Goal: Navigation & Orientation: Find specific page/section

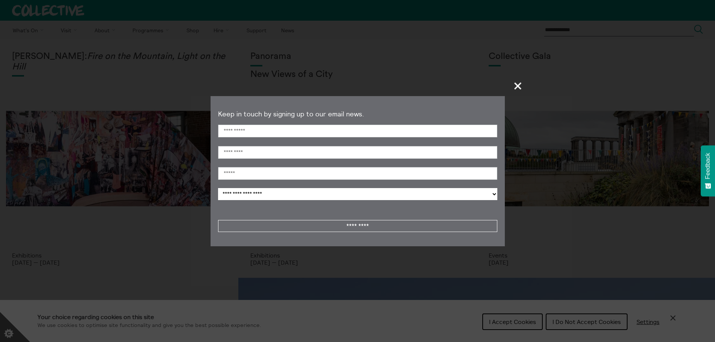
click at [521, 86] on span "+" at bounding box center [518, 86] width 22 height 22
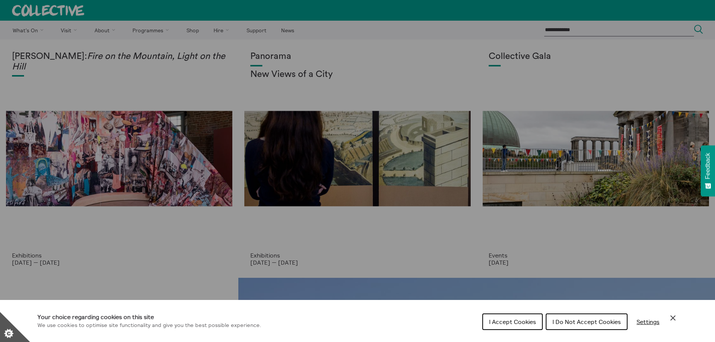
click at [524, 322] on span "I Accept Cookies" at bounding box center [512, 322] width 47 height 8
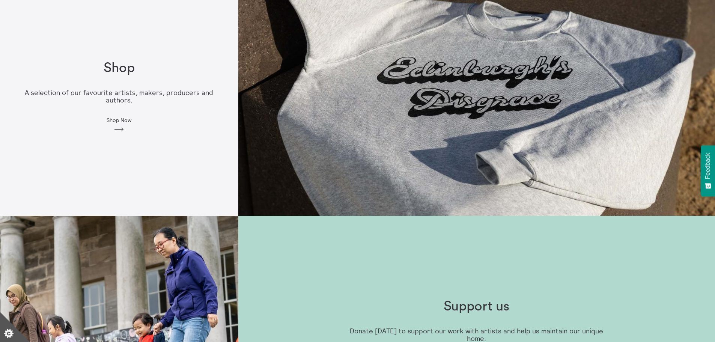
scroll to position [516, 0]
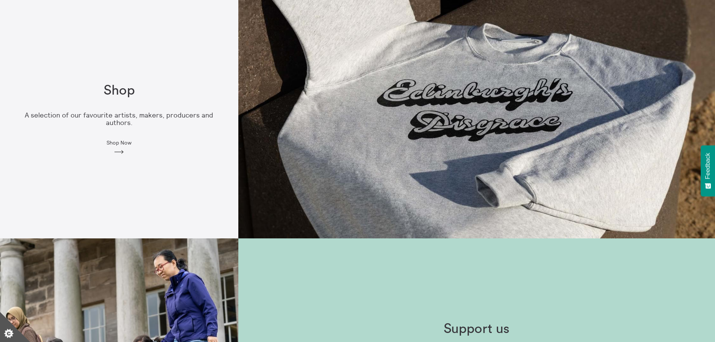
click at [174, 123] on div "Shop A selection of our favourite artists, makers, producers and authors. Shop …" at bounding box center [119, 119] width 238 height 96
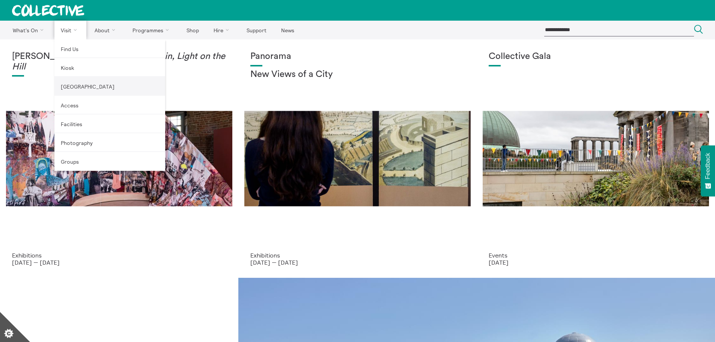
click at [83, 85] on link "[GEOGRAPHIC_DATA]" at bounding box center [109, 86] width 111 height 19
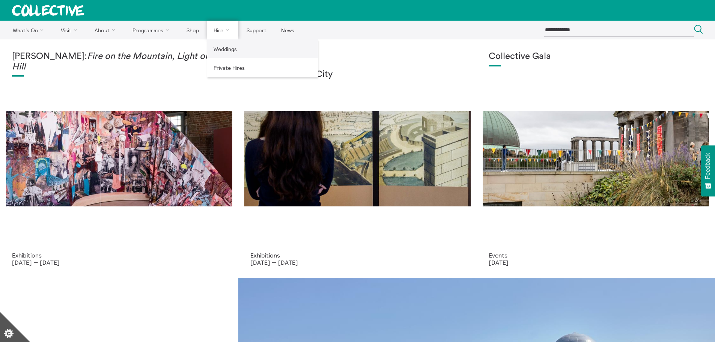
click at [240, 53] on link "Weddings" at bounding box center [262, 48] width 111 height 19
